Goal: Task Accomplishment & Management: Complete application form

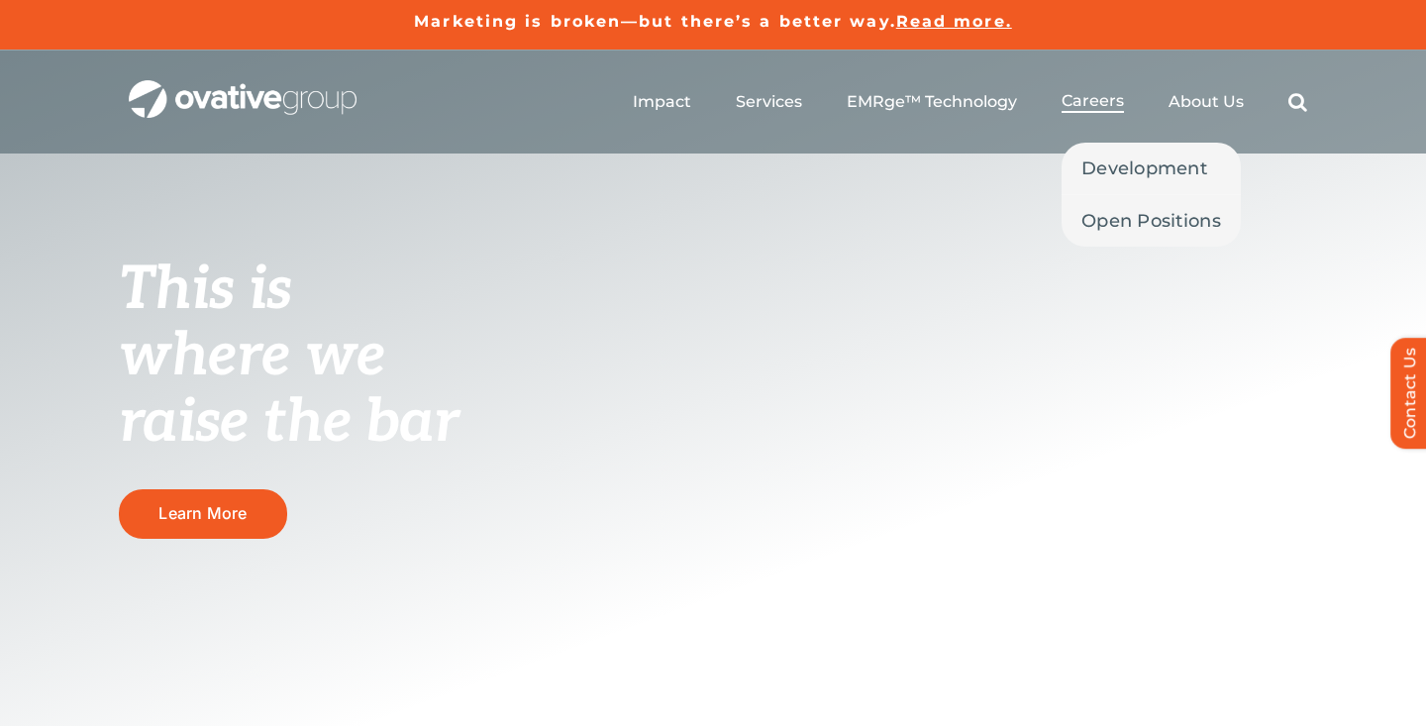
click at [1093, 110] on link "Careers" at bounding box center [1093, 102] width 62 height 22
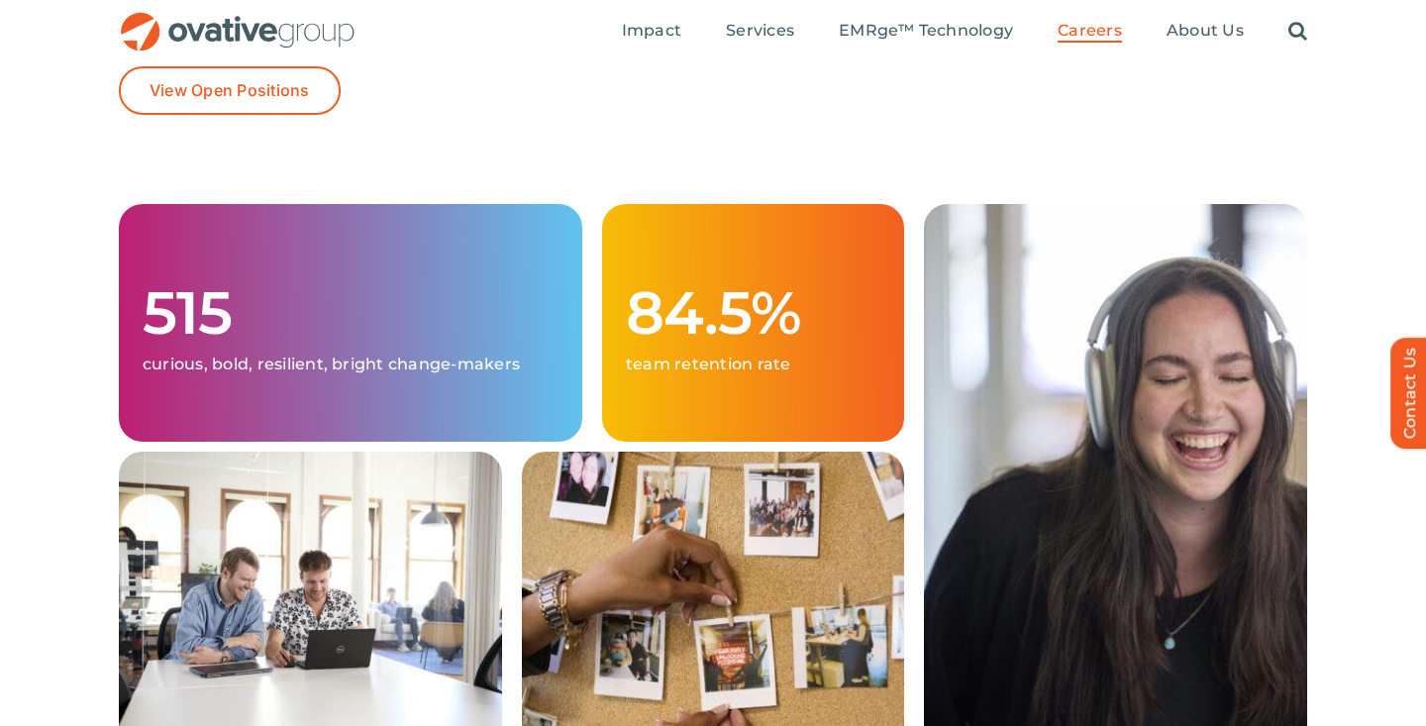
scroll to position [443, 0]
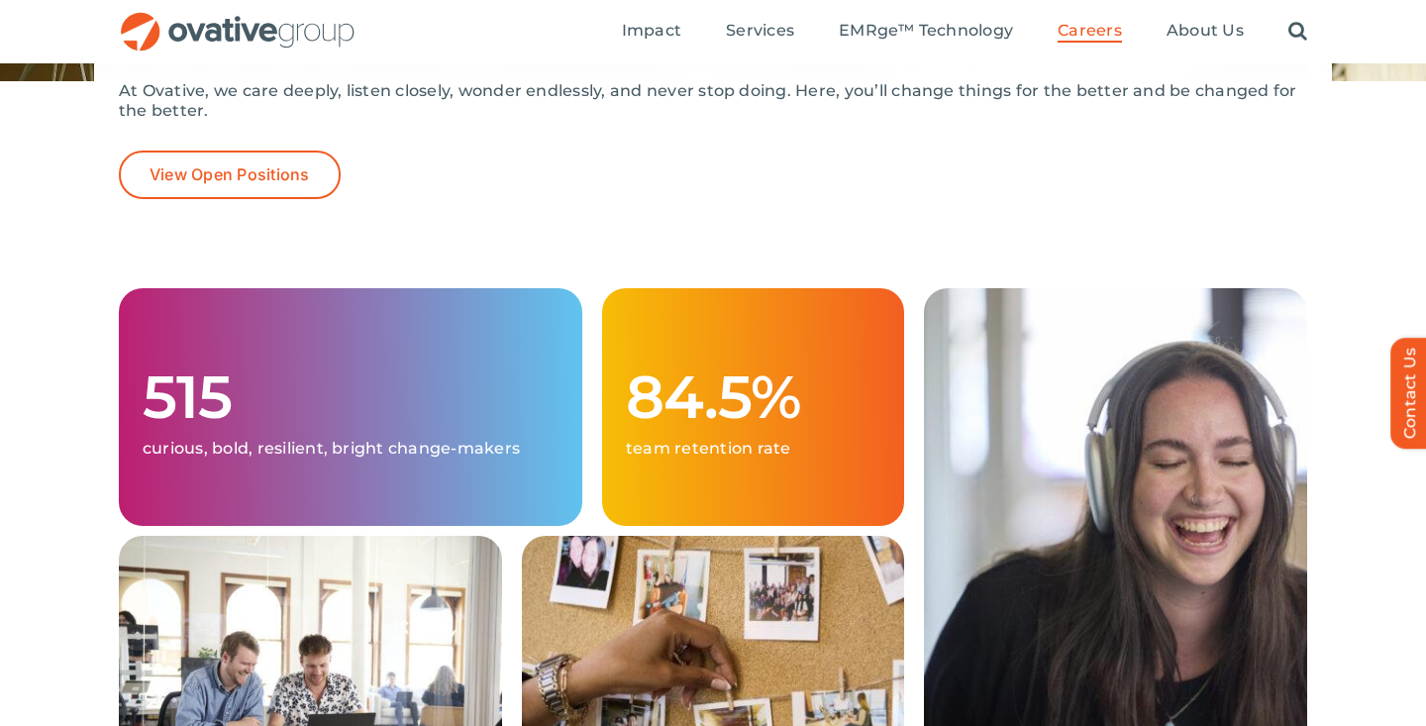
click at [244, 204] on div "At Ovative, we care deeply, listen closely, wonder endlessly, and never stop do…" at bounding box center [713, 169] width 1189 height 177
click at [243, 190] on link "View Open Positions" at bounding box center [230, 175] width 222 height 49
